Goal: Navigation & Orientation: Go to known website

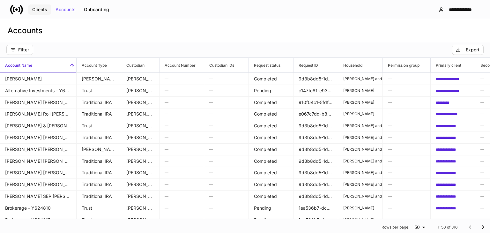
click at [42, 13] on button "Clients" at bounding box center [39, 9] width 23 height 10
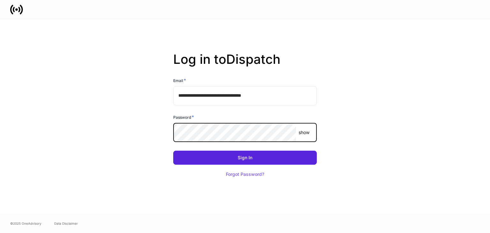
click at [124, 198] on div "**********" at bounding box center [245, 116] width 342 height 195
click at [173, 151] on button "Sign In" at bounding box center [245, 158] width 144 height 14
